Goal: Navigation & Orientation: Find specific page/section

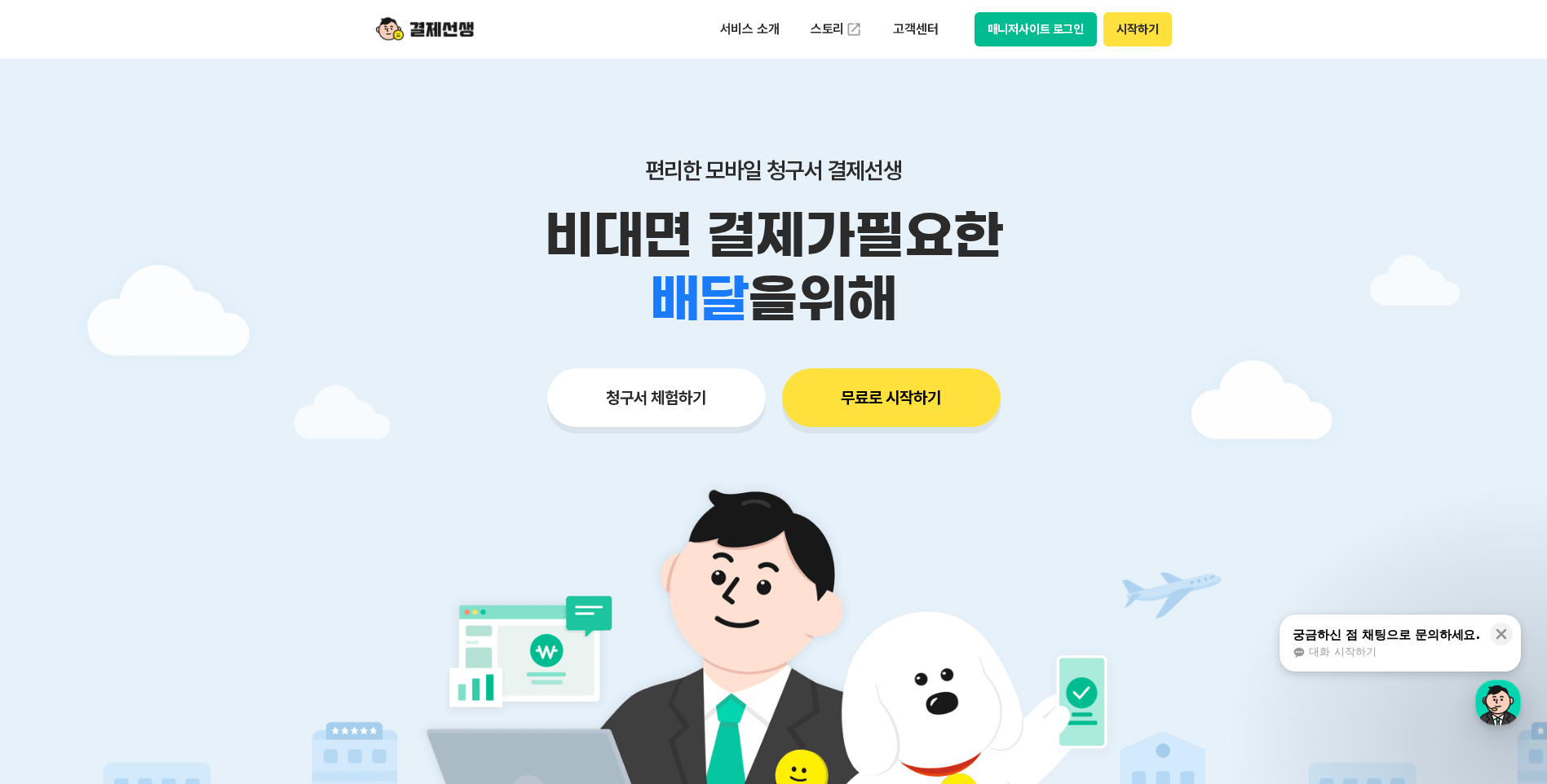
click at [1071, 33] on button "매니저사이트 로그인" at bounding box center [1036, 29] width 123 height 34
click at [1020, 22] on button "매니저사이트 로그인" at bounding box center [1036, 29] width 123 height 34
click at [1014, 33] on button "매니저사이트 로그인" at bounding box center [1036, 29] width 123 height 34
click at [1051, 33] on button "매니저사이트 로그인" at bounding box center [1036, 29] width 123 height 34
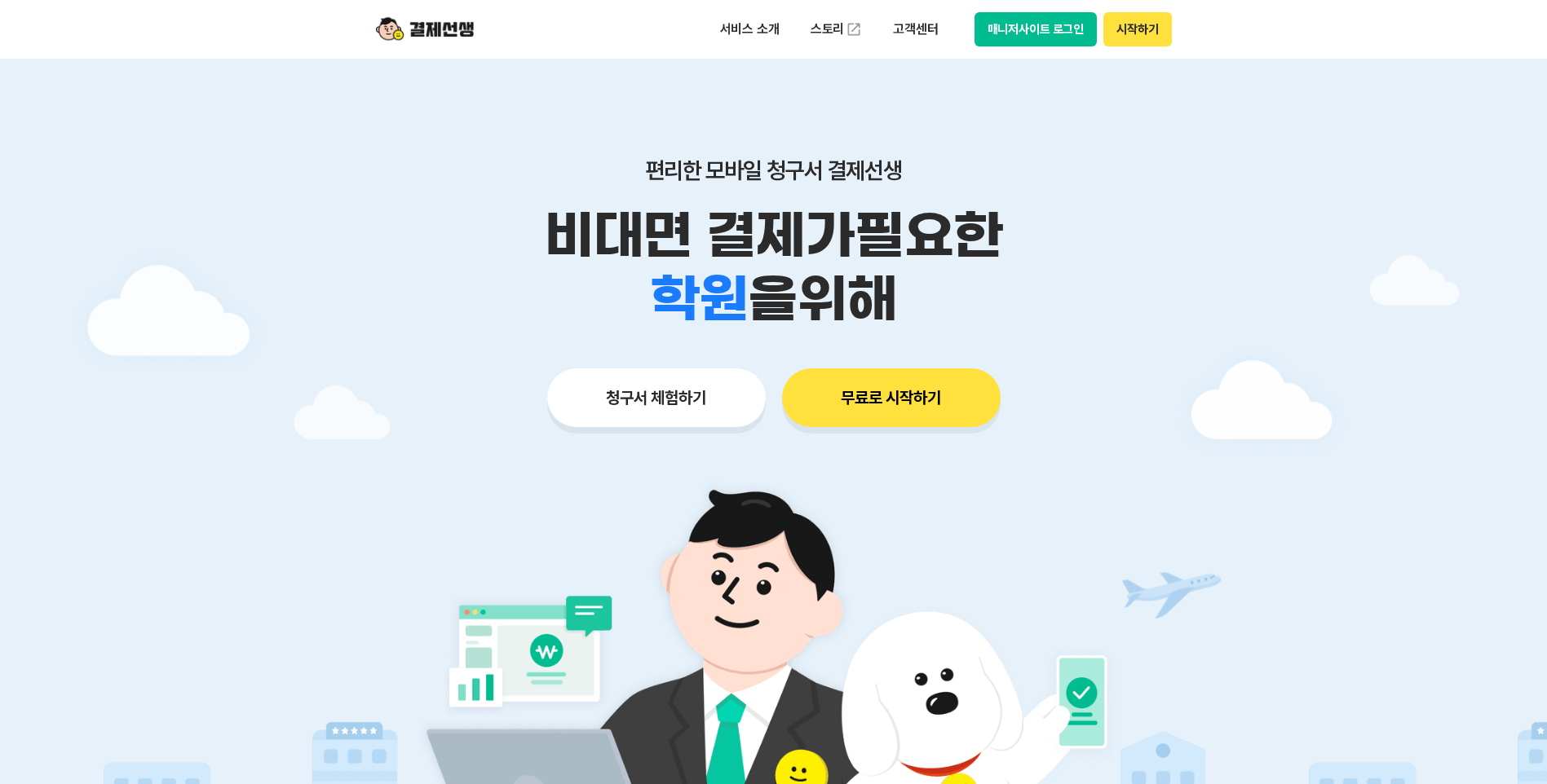
click at [1043, 27] on button "매니저사이트 로그인" at bounding box center [1036, 29] width 123 height 34
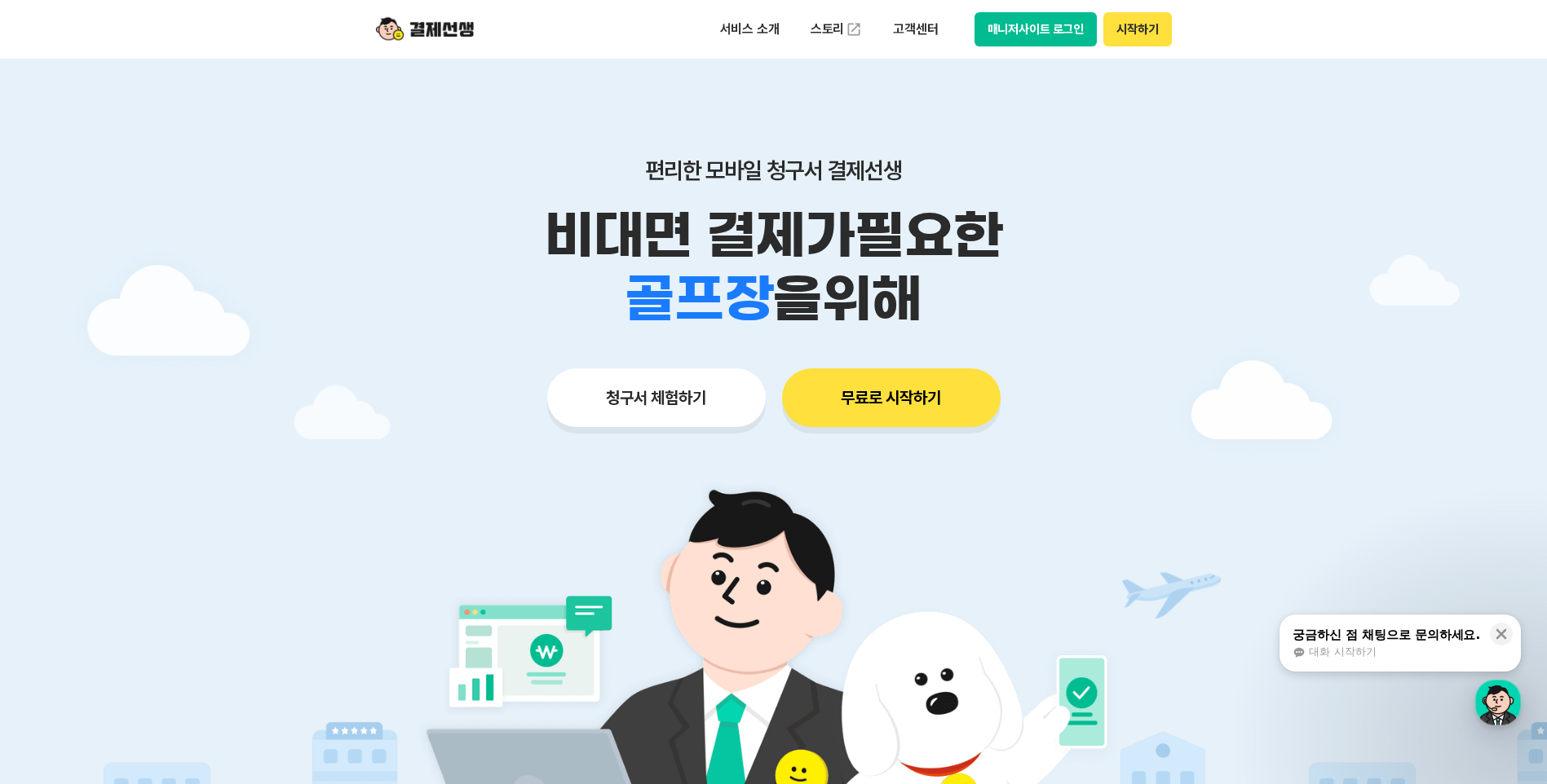
click at [1021, 30] on button "매니저사이트 로그인" at bounding box center [1036, 29] width 123 height 34
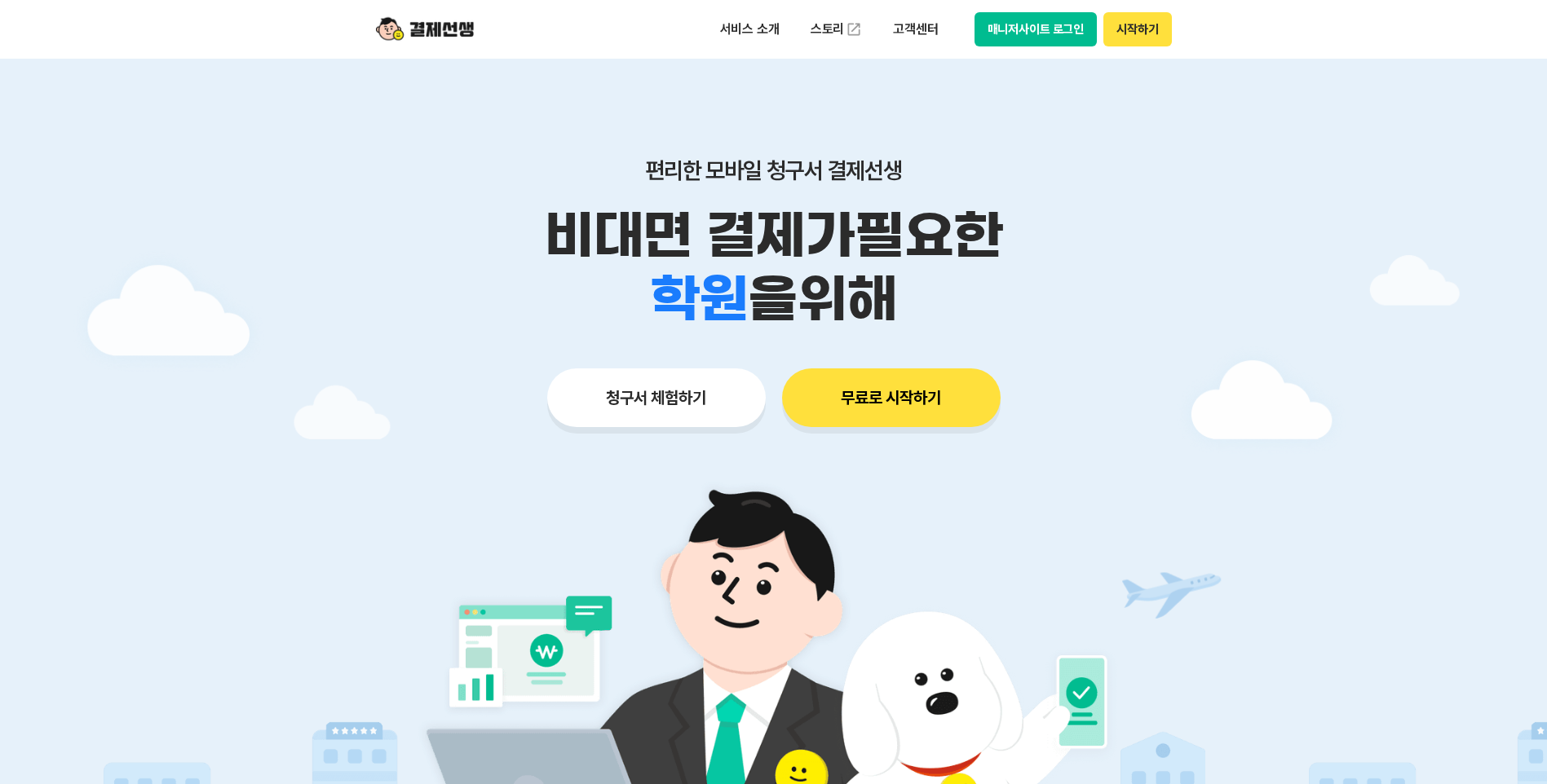
click at [1019, 27] on button "매니저사이트 로그인" at bounding box center [1036, 29] width 123 height 34
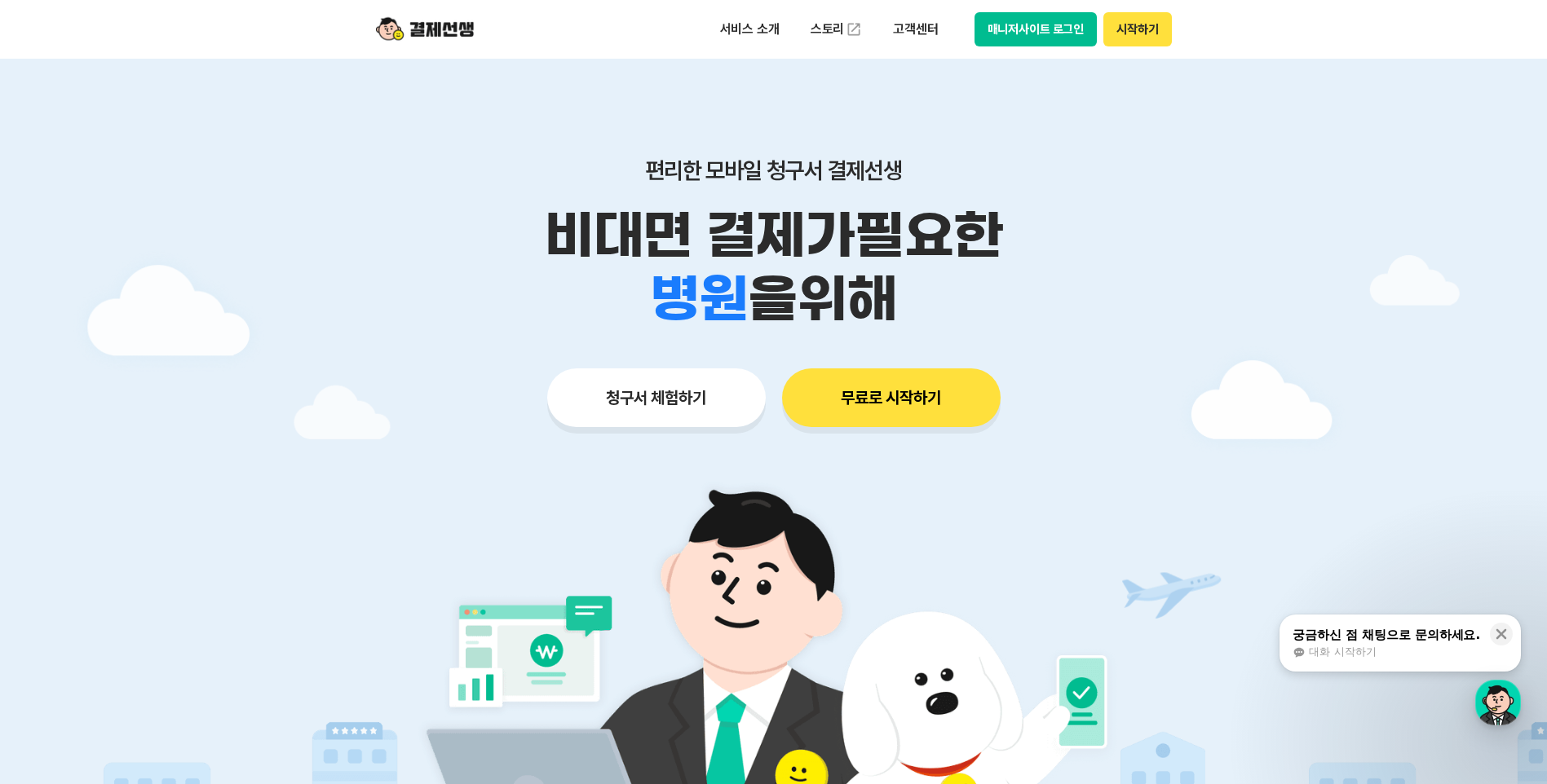
click at [1059, 33] on button "매니저사이트 로그인" at bounding box center [1036, 29] width 123 height 34
click at [1122, 27] on button "시작하기" at bounding box center [1136, 29] width 68 height 34
